Goal: Task Accomplishment & Management: Manage account settings

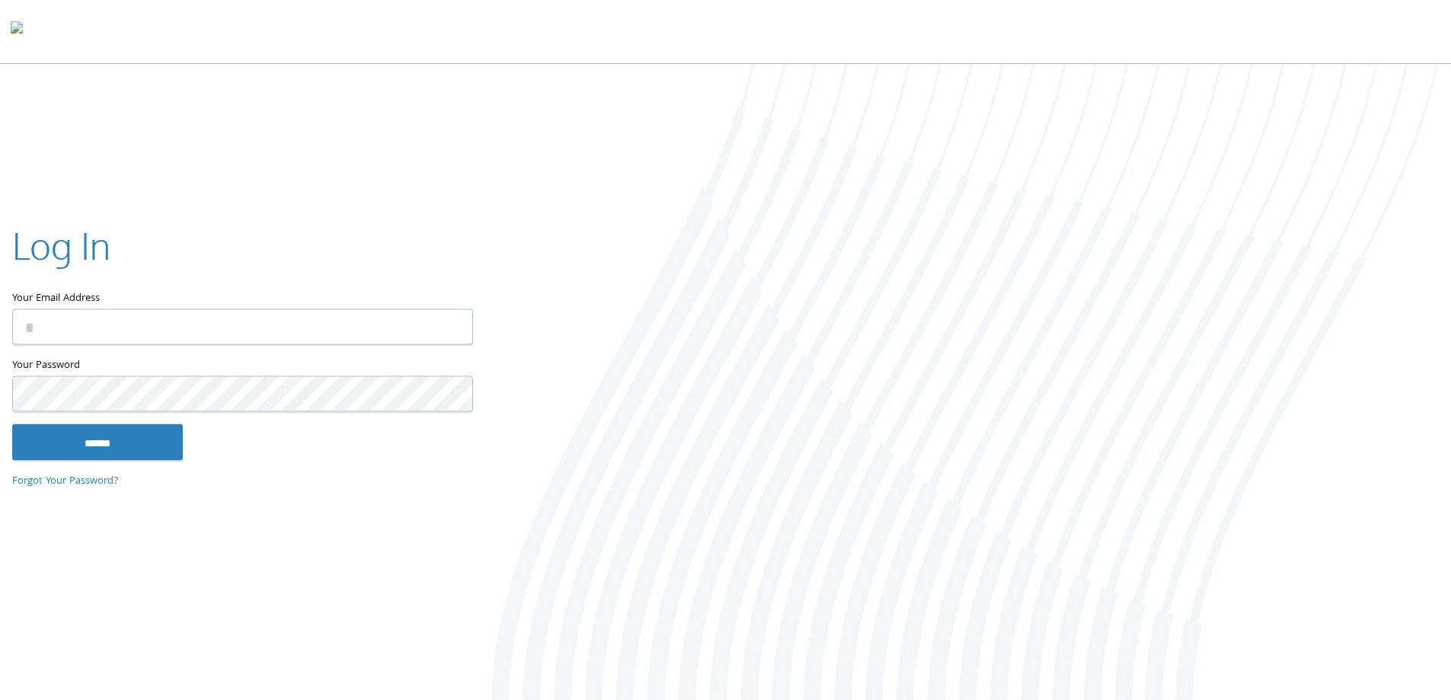
type input "**********"
click at [142, 432] on input "******" at bounding box center [97, 441] width 171 height 37
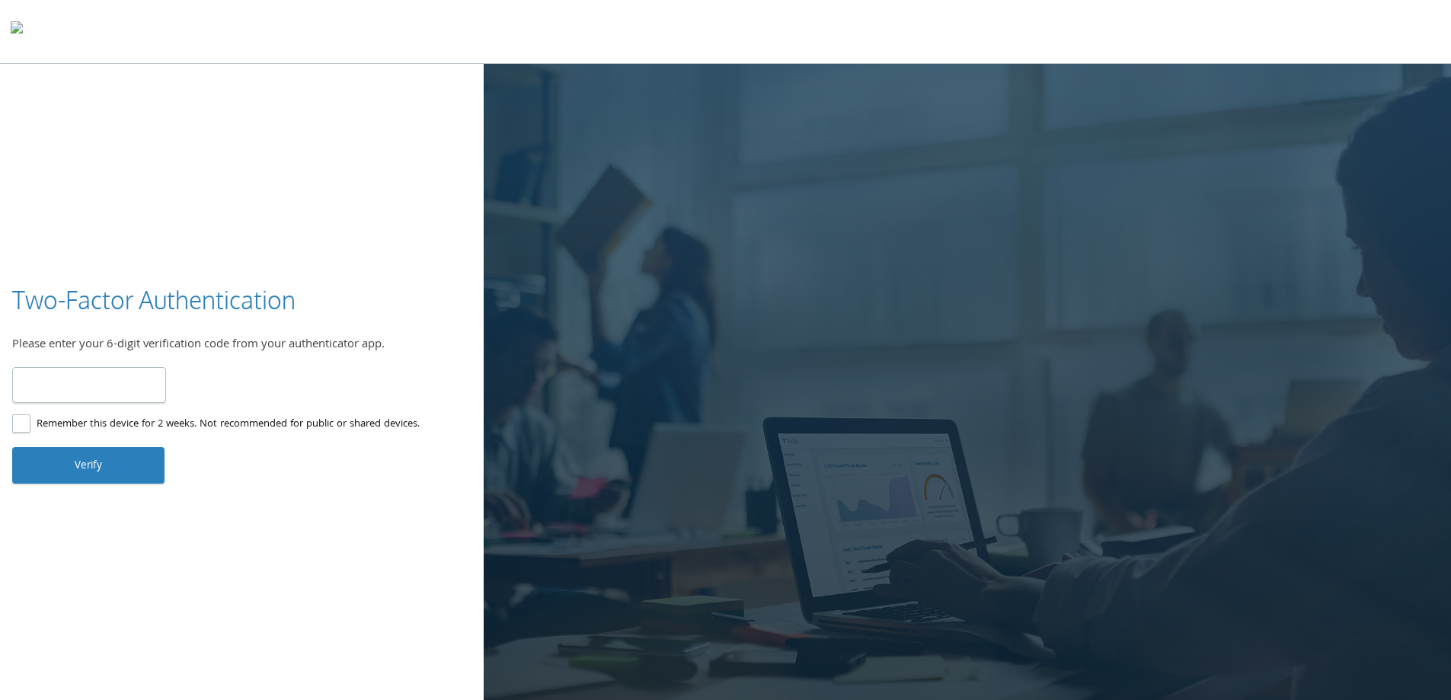
type input "******"
